Goal: Information Seeking & Learning: Learn about a topic

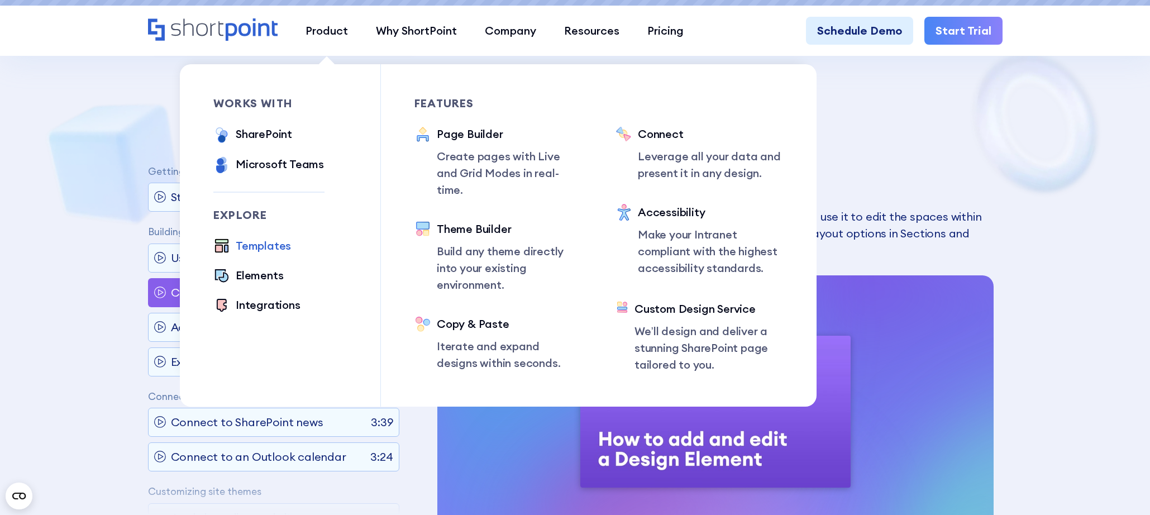
click at [268, 244] on div "Templates" at bounding box center [263, 245] width 55 height 17
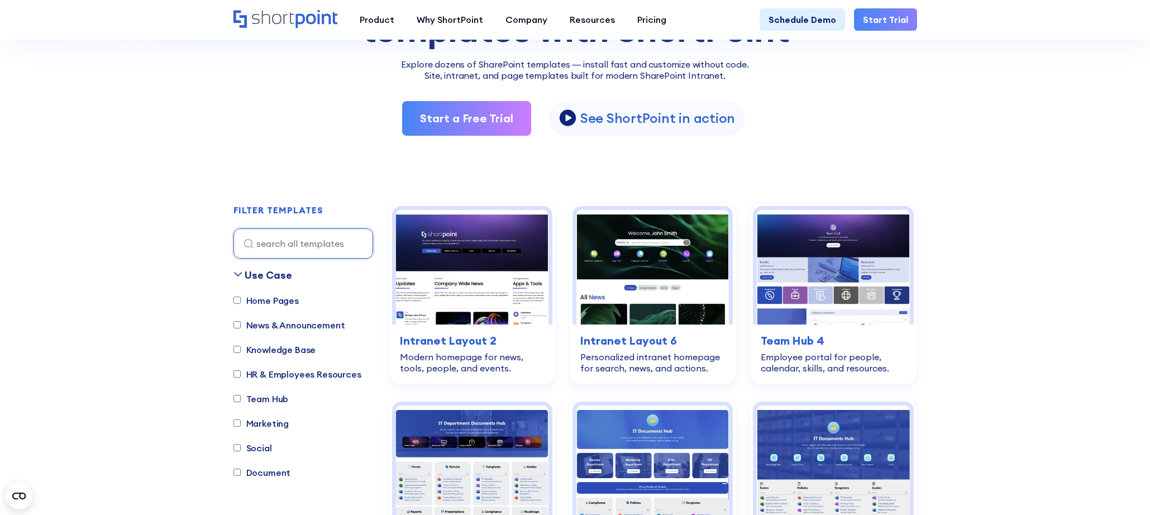
scroll to position [196, 0]
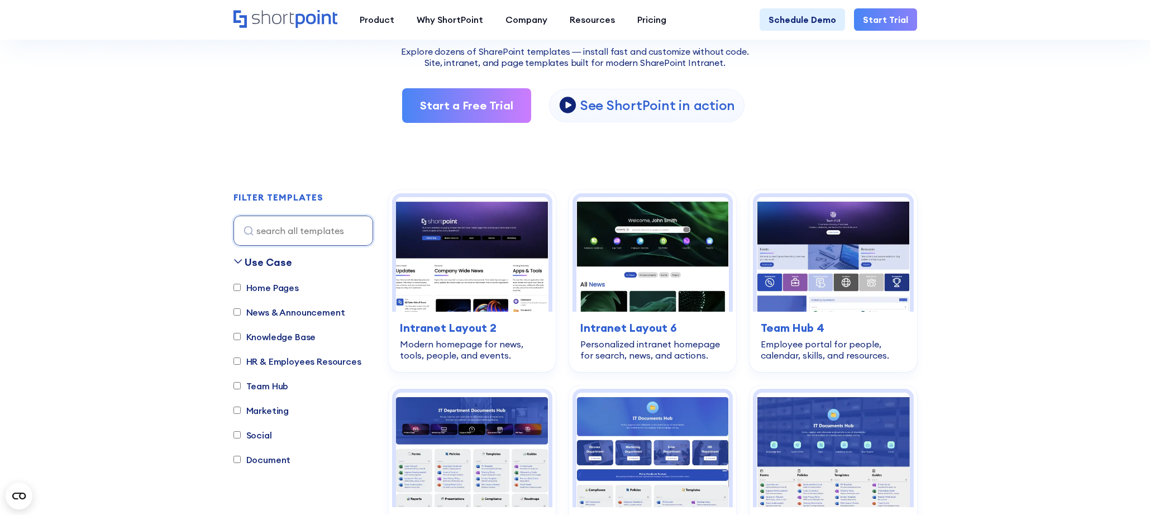
click at [240, 338] on input "Knowledge Base" at bounding box center [236, 336] width 7 height 7
checkbox input "true"
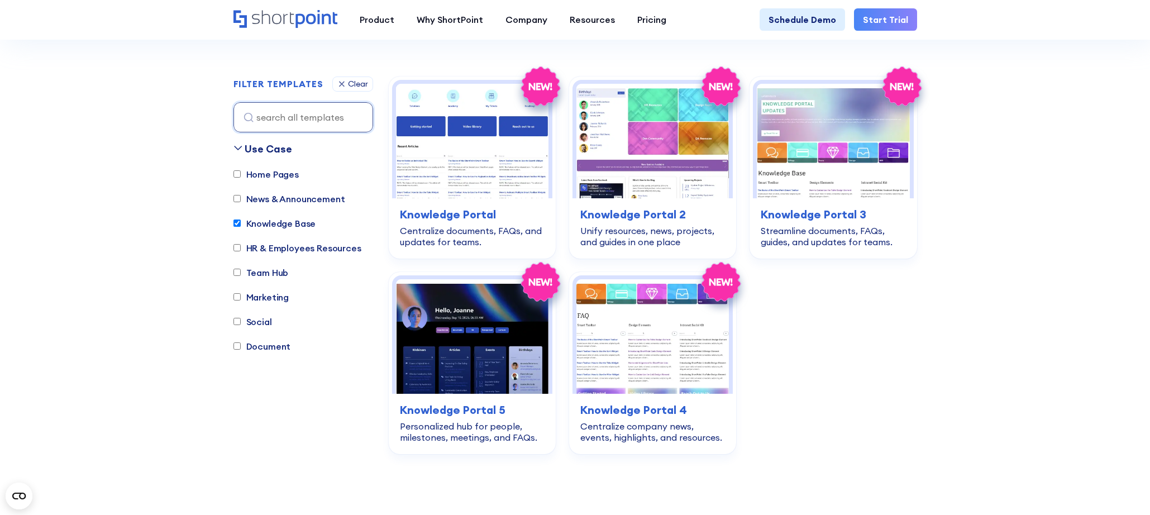
scroll to position [329, 0]
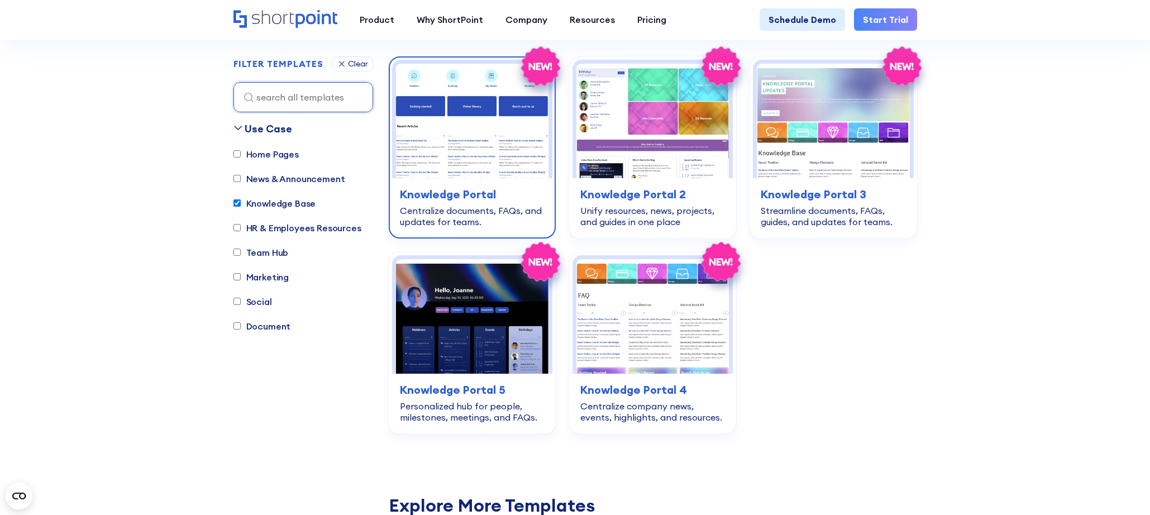
click at [444, 129] on img at bounding box center [472, 121] width 152 height 114
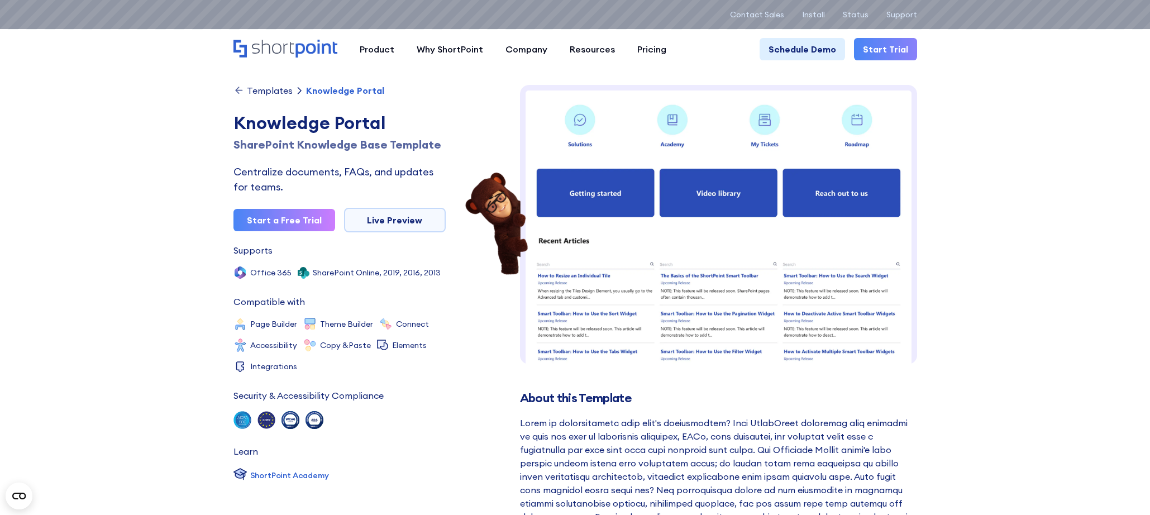
click at [245, 87] on link "Templates" at bounding box center [262, 90] width 59 height 11
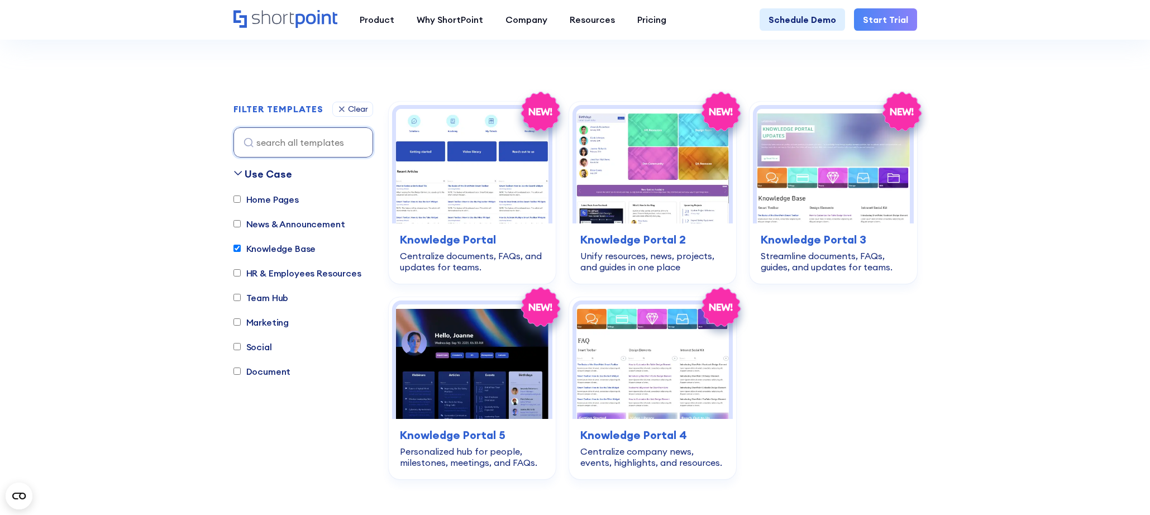
scroll to position [288, 0]
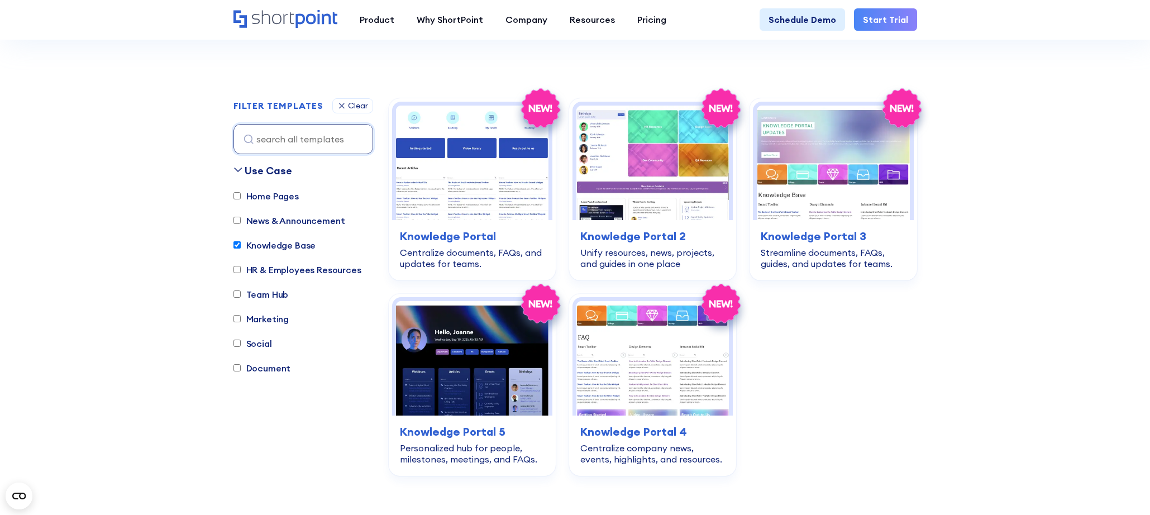
click at [272, 296] on label "Team Hub" at bounding box center [260, 294] width 55 height 13
click at [241, 296] on input "Team Hub" at bounding box center [236, 293] width 7 height 7
checkbox input "true"
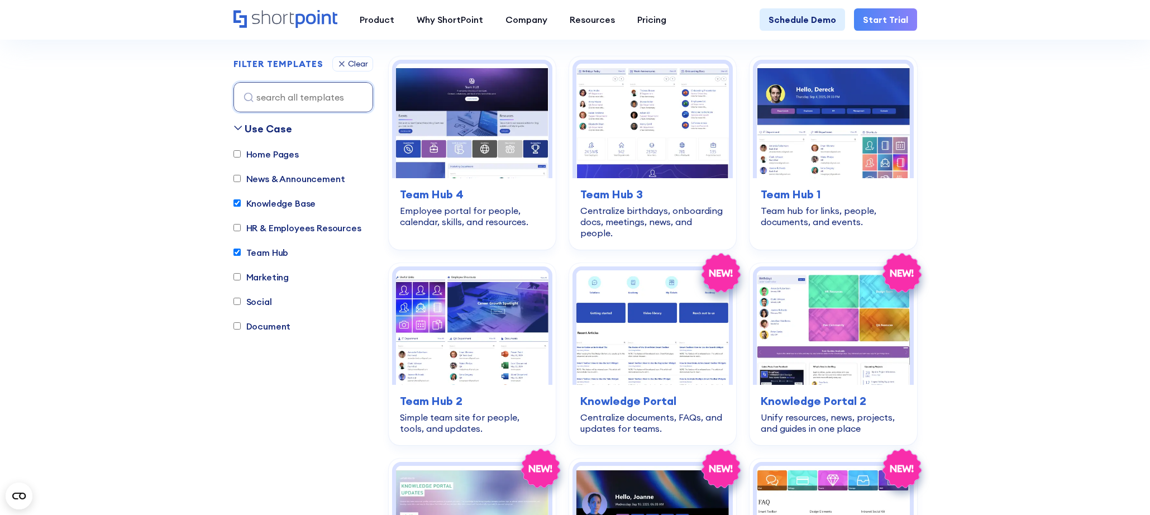
scroll to position [329, 0]
click at [236, 202] on input "Knowledge Base" at bounding box center [236, 202] width 7 height 7
checkbox input "false"
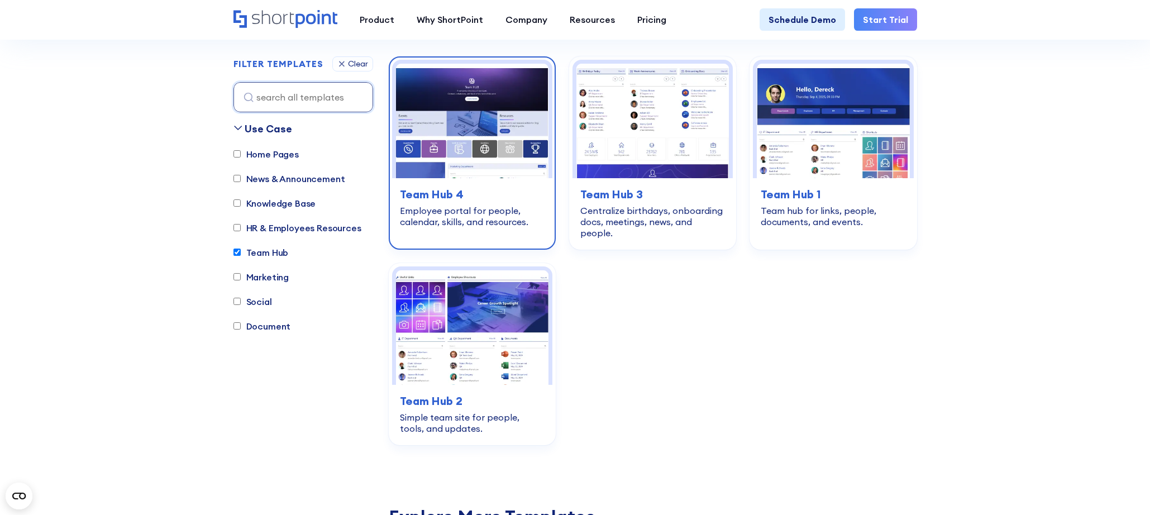
click at [452, 88] on img at bounding box center [472, 121] width 152 height 114
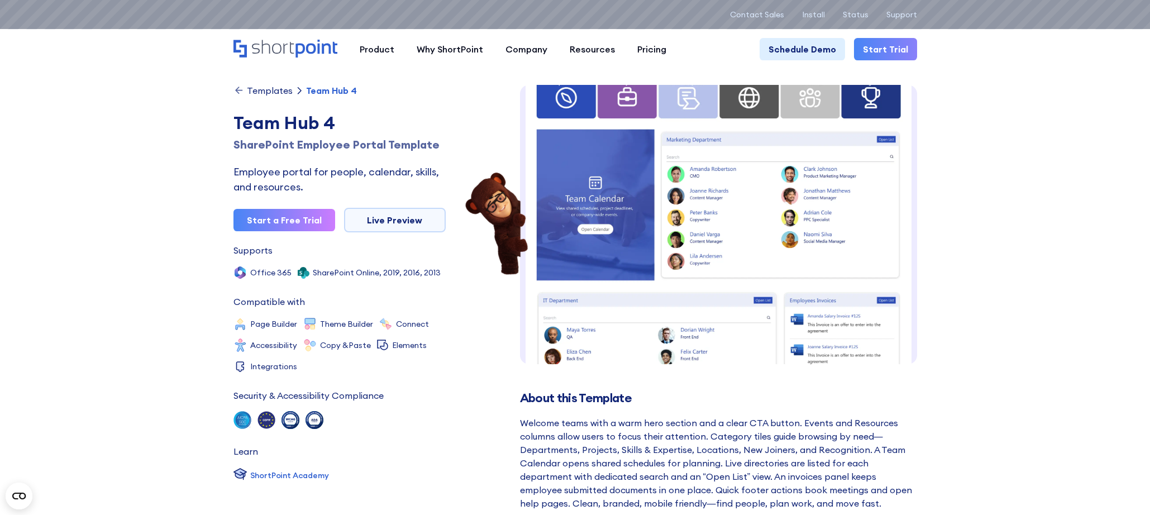
scroll to position [24, 0]
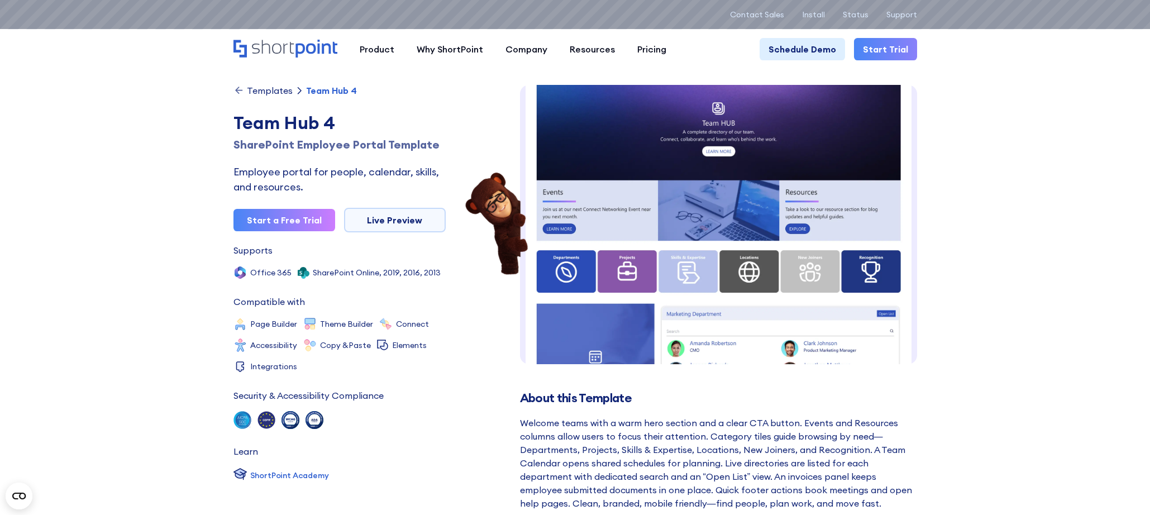
click at [261, 90] on div "Templates" at bounding box center [270, 90] width 46 height 9
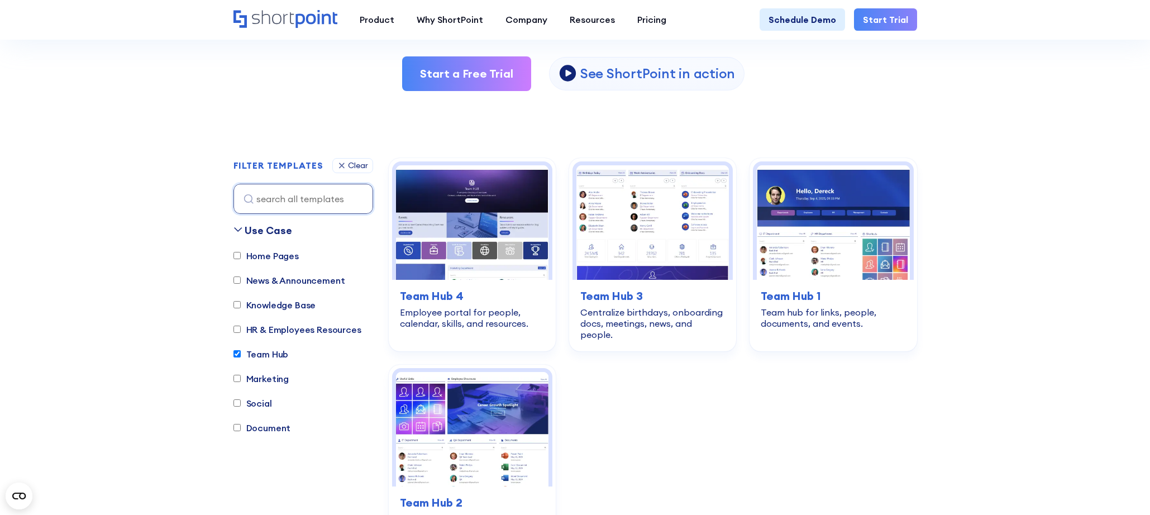
scroll to position [229, 0]
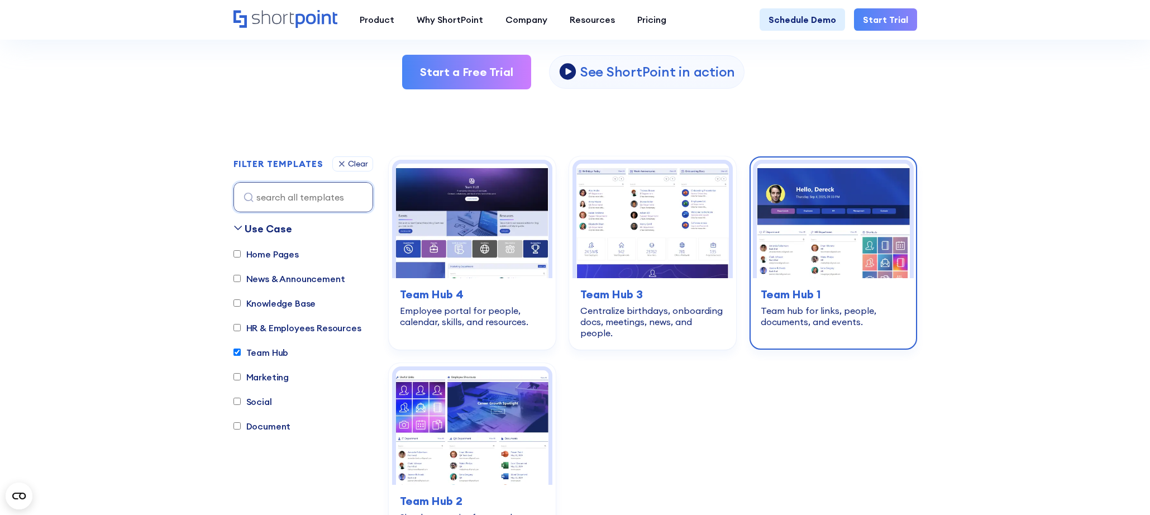
click at [829, 196] on img at bounding box center [833, 221] width 152 height 114
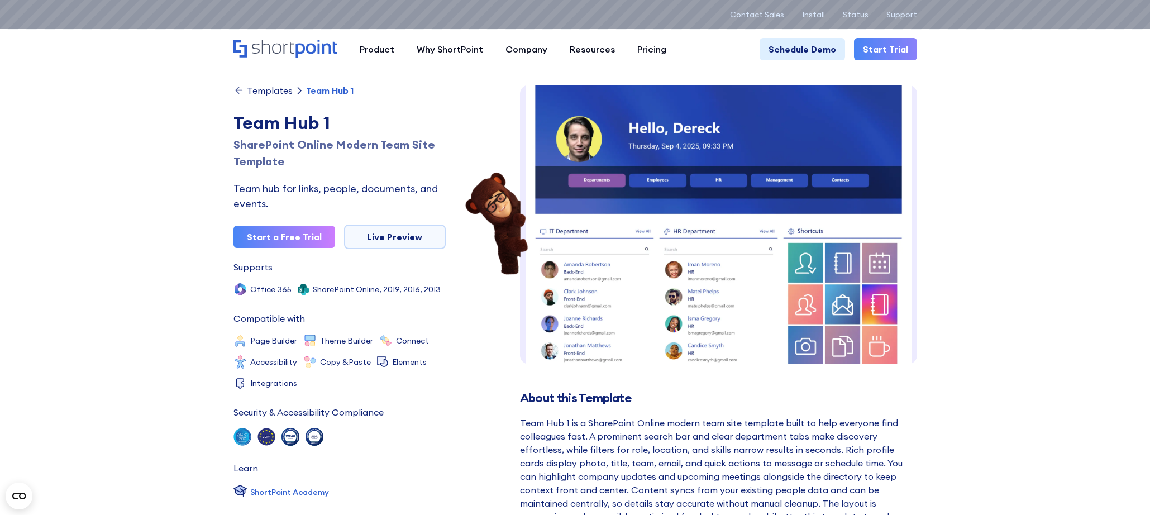
scroll to position [28, 0]
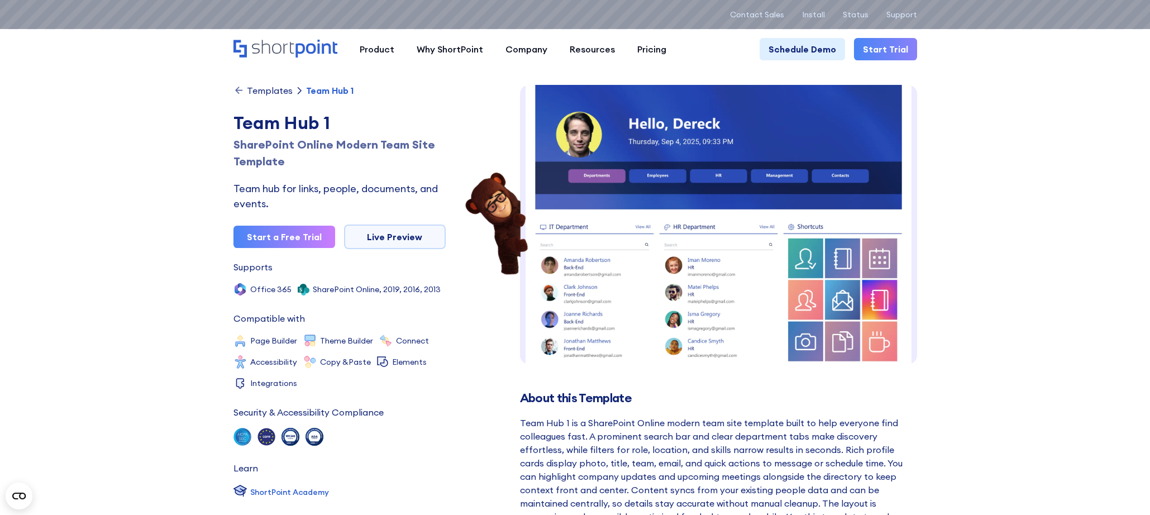
click at [250, 87] on div "Templates" at bounding box center [270, 90] width 46 height 9
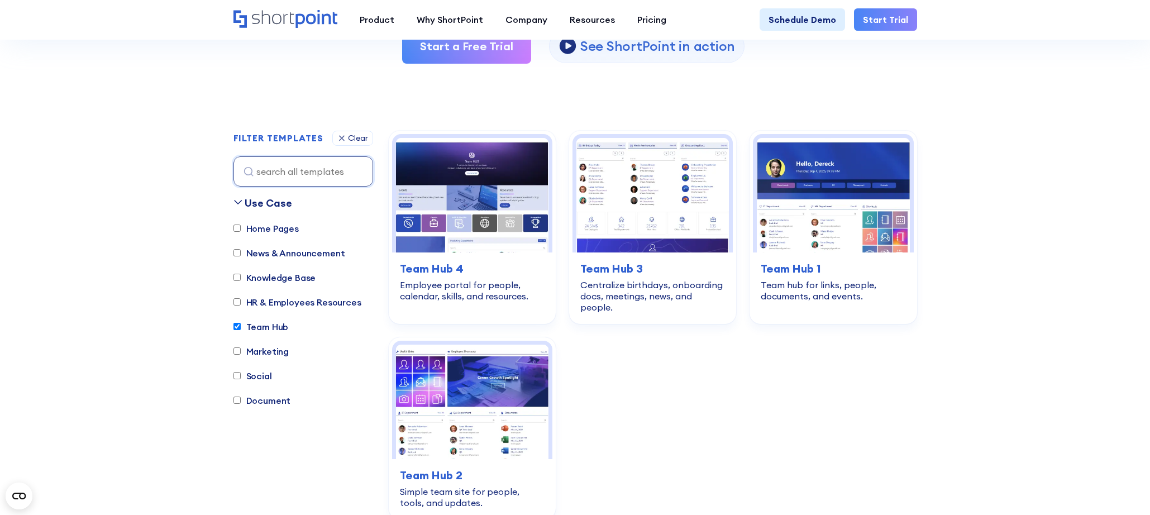
scroll to position [256, 0]
click at [237, 398] on input "Document" at bounding box center [236, 399] width 7 height 7
checkbox input "true"
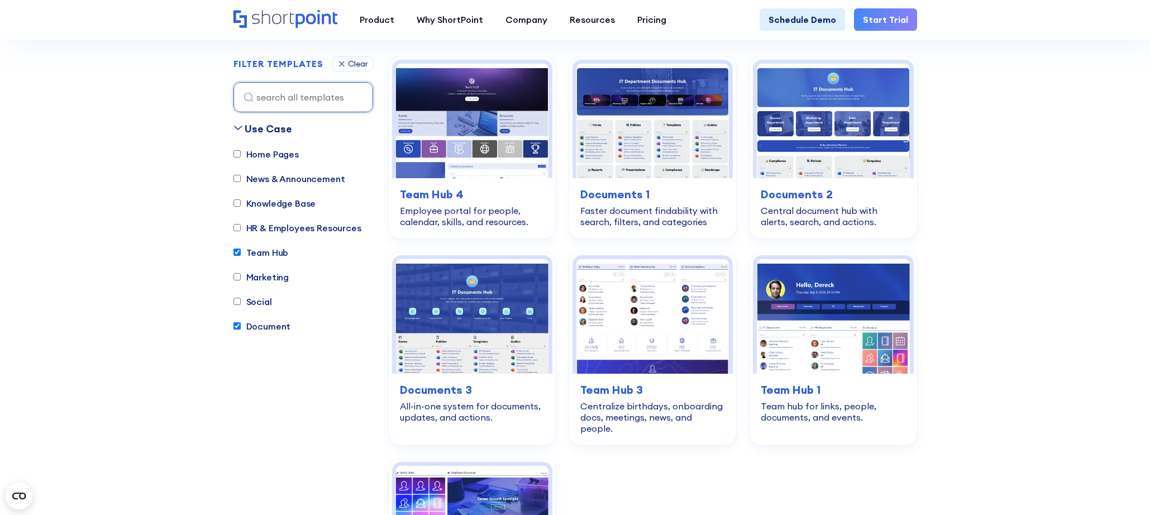
scroll to position [329, 0]
click at [235, 253] on input "Team Hub" at bounding box center [236, 251] width 7 height 7
checkbox input "false"
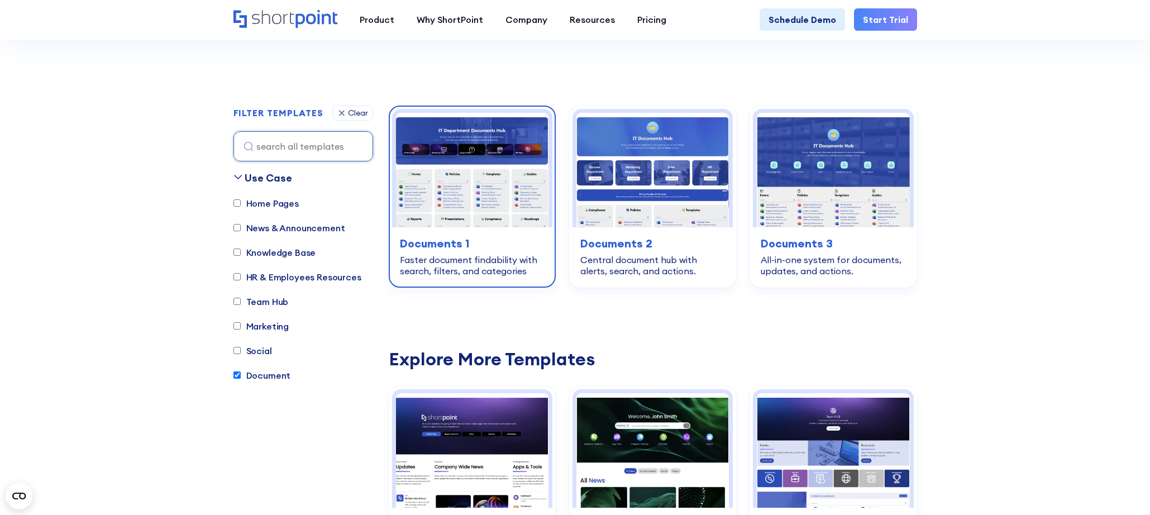
scroll to position [246, 0]
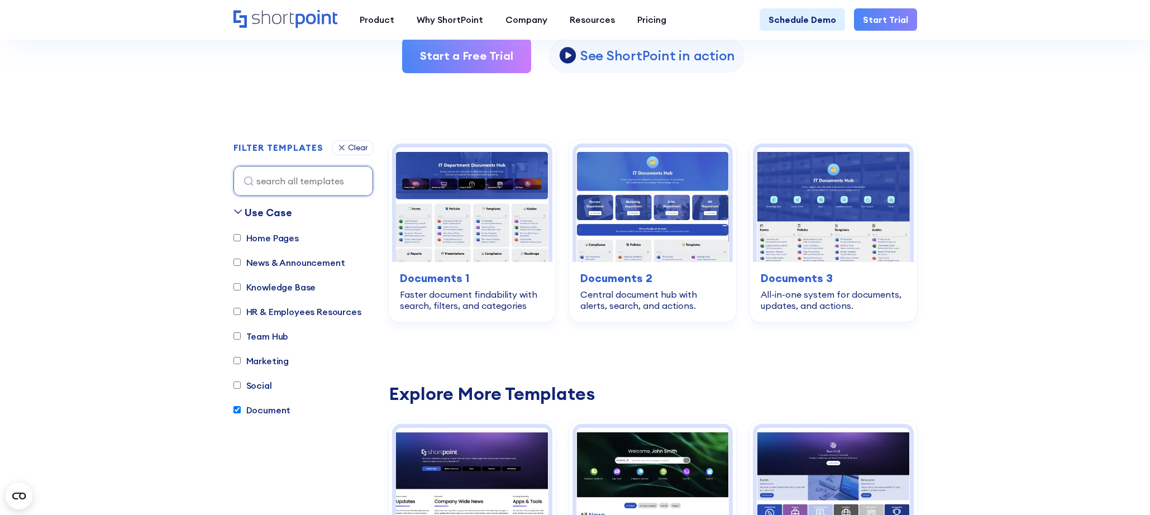
click at [237, 312] on input "HR & Employees Resources" at bounding box center [236, 311] width 7 height 7
checkbox input "true"
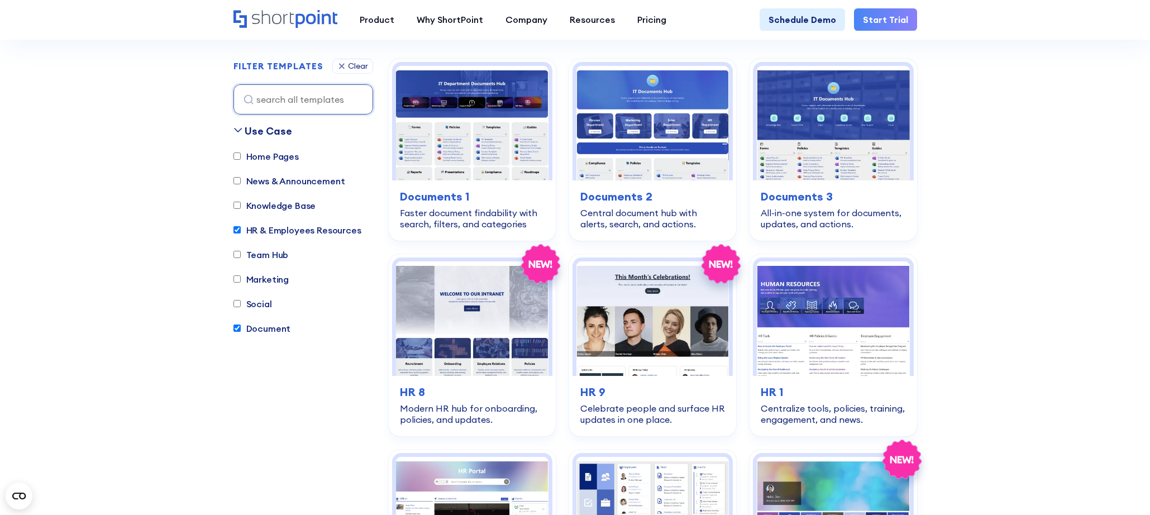
scroll to position [329, 0]
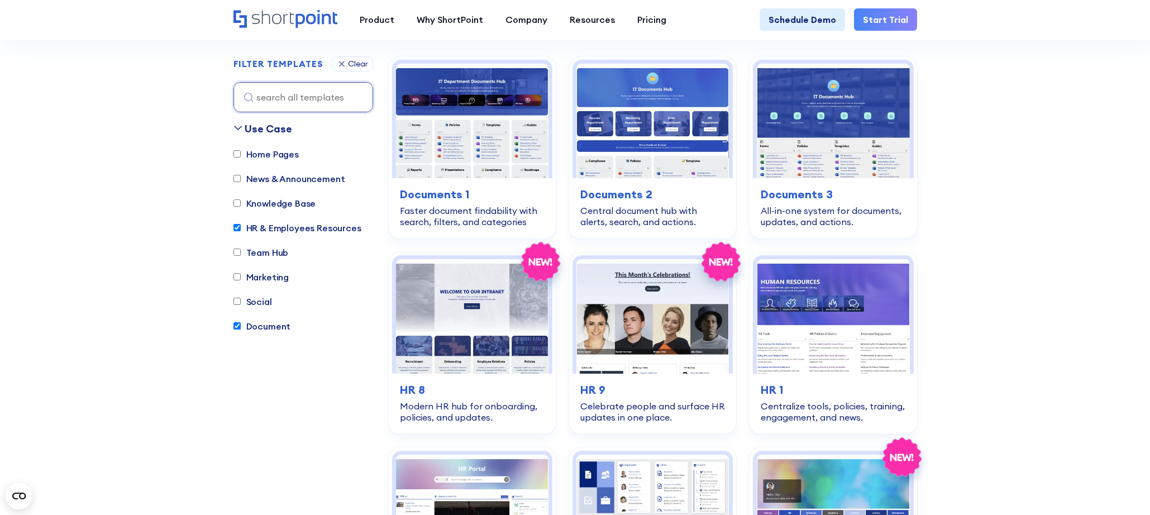
click at [237, 326] on input "Document" at bounding box center [236, 325] width 7 height 7
checkbox input "false"
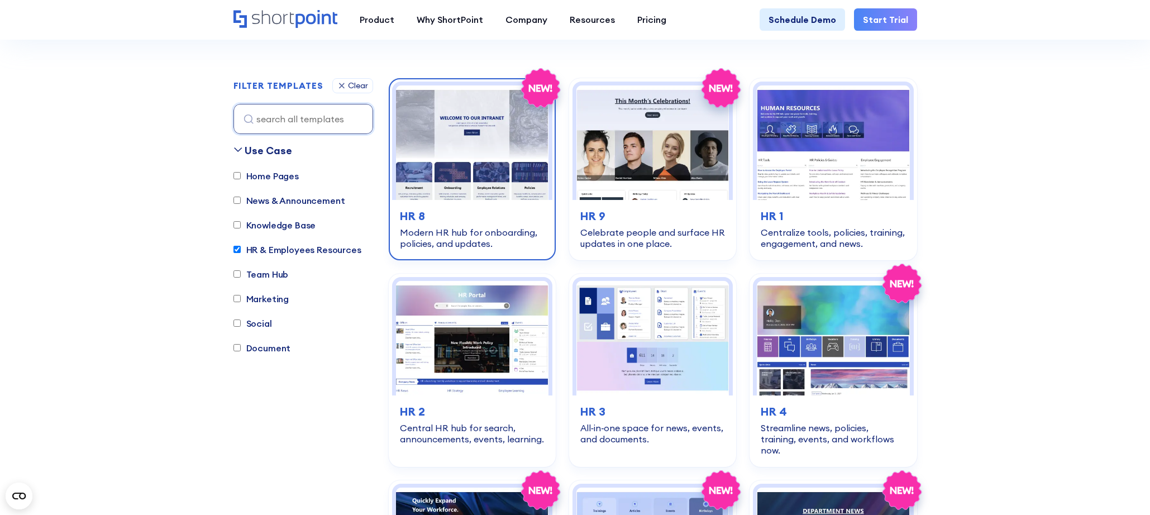
scroll to position [306, 0]
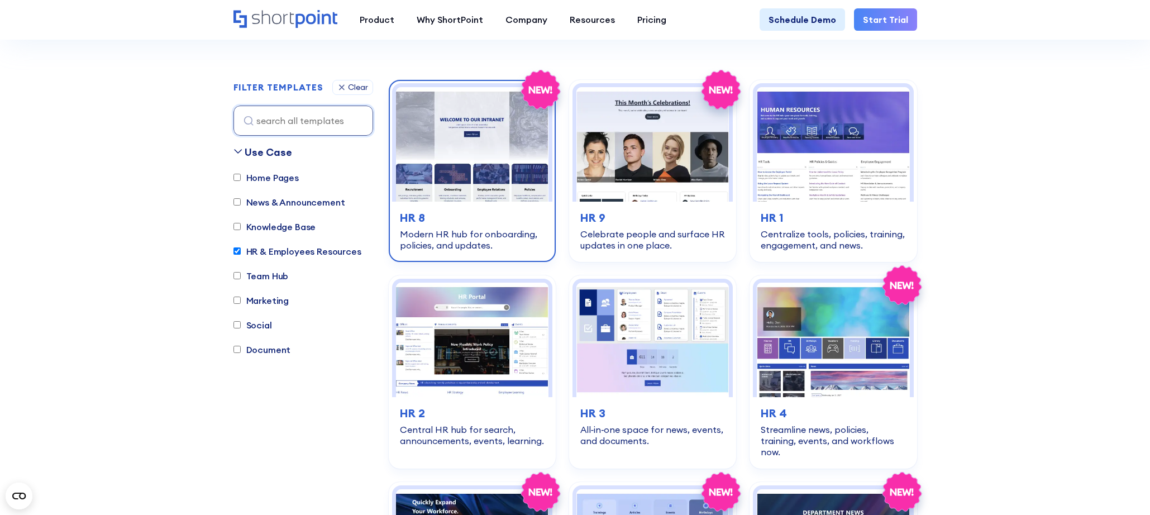
click at [449, 136] on img at bounding box center [472, 144] width 152 height 114
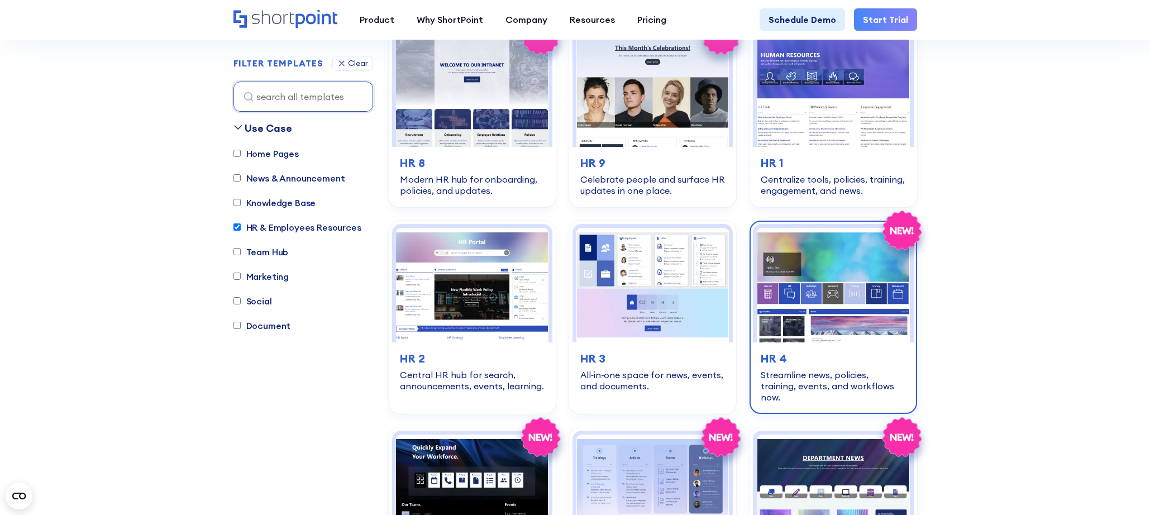
scroll to position [361, 0]
click at [845, 295] on img at bounding box center [833, 284] width 152 height 114
